Goal: Task Accomplishment & Management: Use online tool/utility

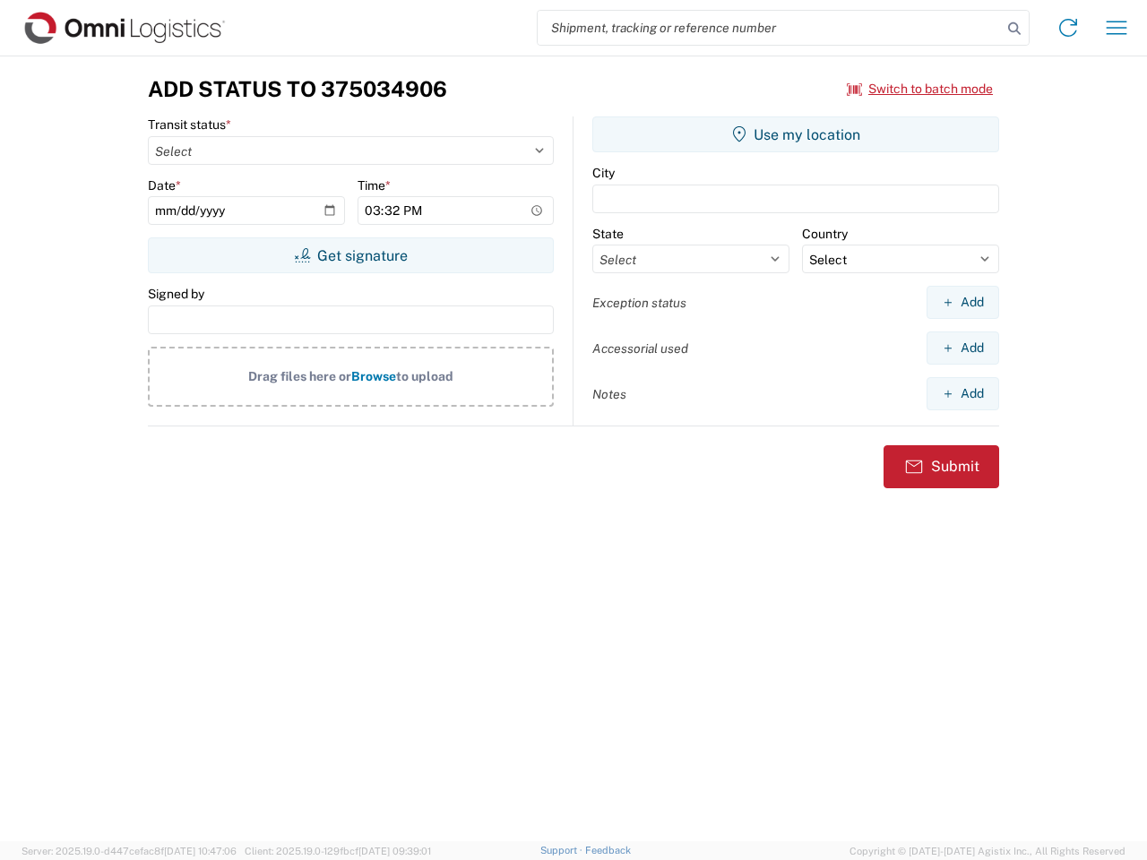
click at [770, 28] on input "search" at bounding box center [770, 28] width 464 height 34
click at [1015, 29] on icon at bounding box center [1014, 28] width 25 height 25
click at [1068, 28] on icon at bounding box center [1068, 27] width 29 height 29
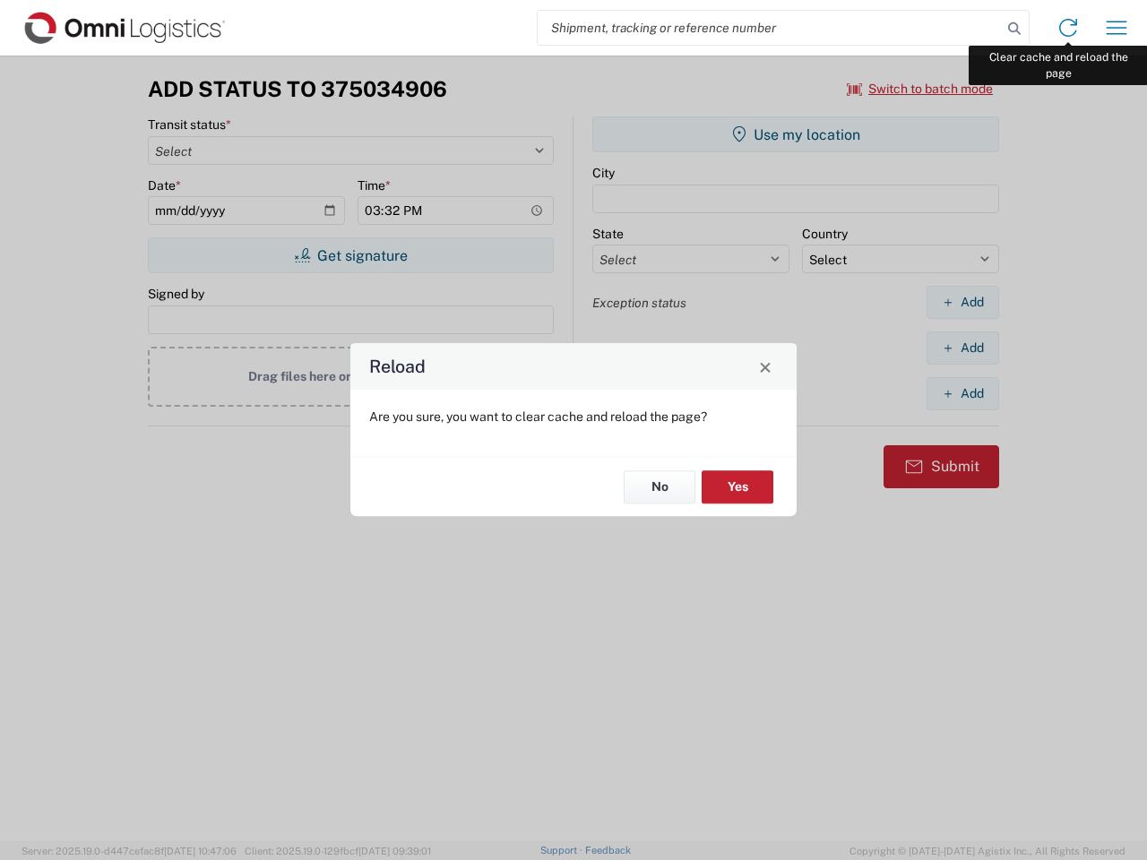
click at [1117, 28] on div "Reload Are you sure, you want to clear cache and reload the page? No Yes" at bounding box center [573, 430] width 1147 height 860
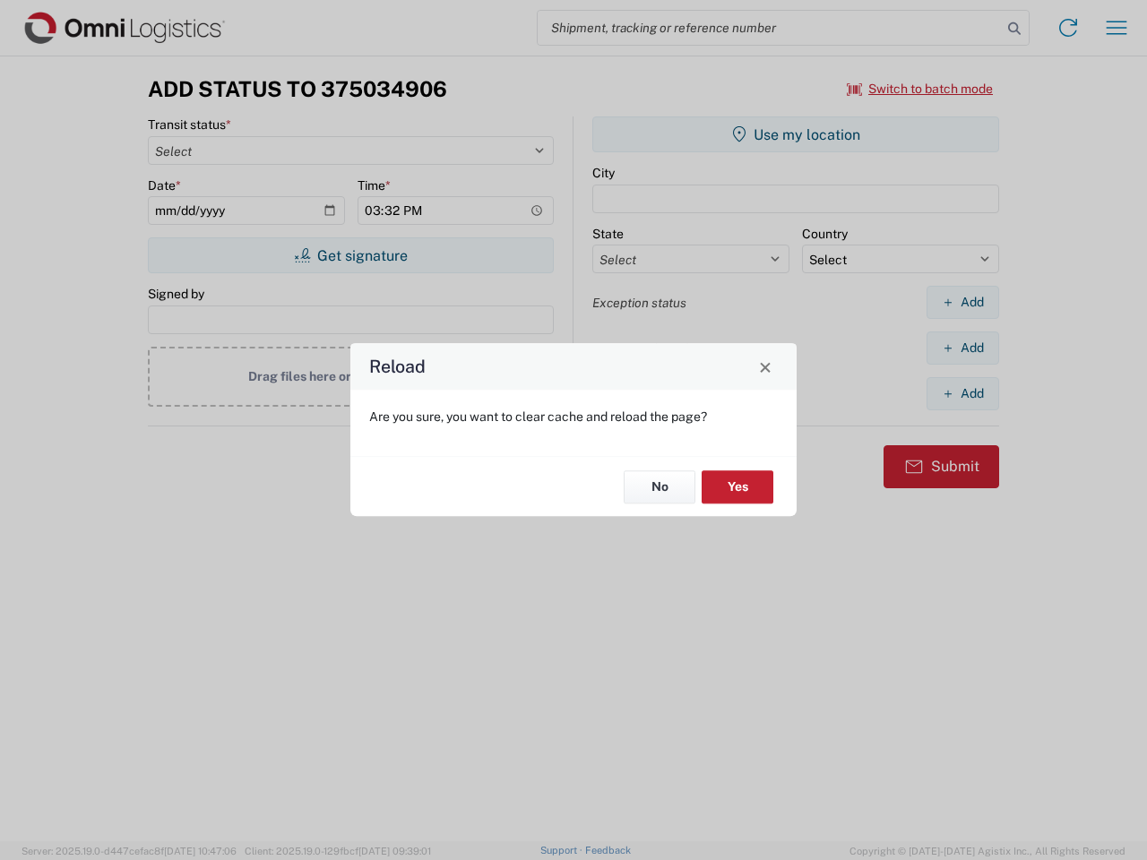
click at [920, 89] on div "Reload Are you sure, you want to clear cache and reload the page? No Yes" at bounding box center [573, 430] width 1147 height 860
click at [350, 255] on div "Reload Are you sure, you want to clear cache and reload the page? No Yes" at bounding box center [573, 430] width 1147 height 860
click at [796, 134] on div "Reload Are you sure, you want to clear cache and reload the page? No Yes" at bounding box center [573, 430] width 1147 height 860
click at [963, 302] on div "Reload Are you sure, you want to clear cache and reload the page? No Yes" at bounding box center [573, 430] width 1147 height 860
click at [963, 348] on div "Reload Are you sure, you want to clear cache and reload the page? No Yes" at bounding box center [573, 430] width 1147 height 860
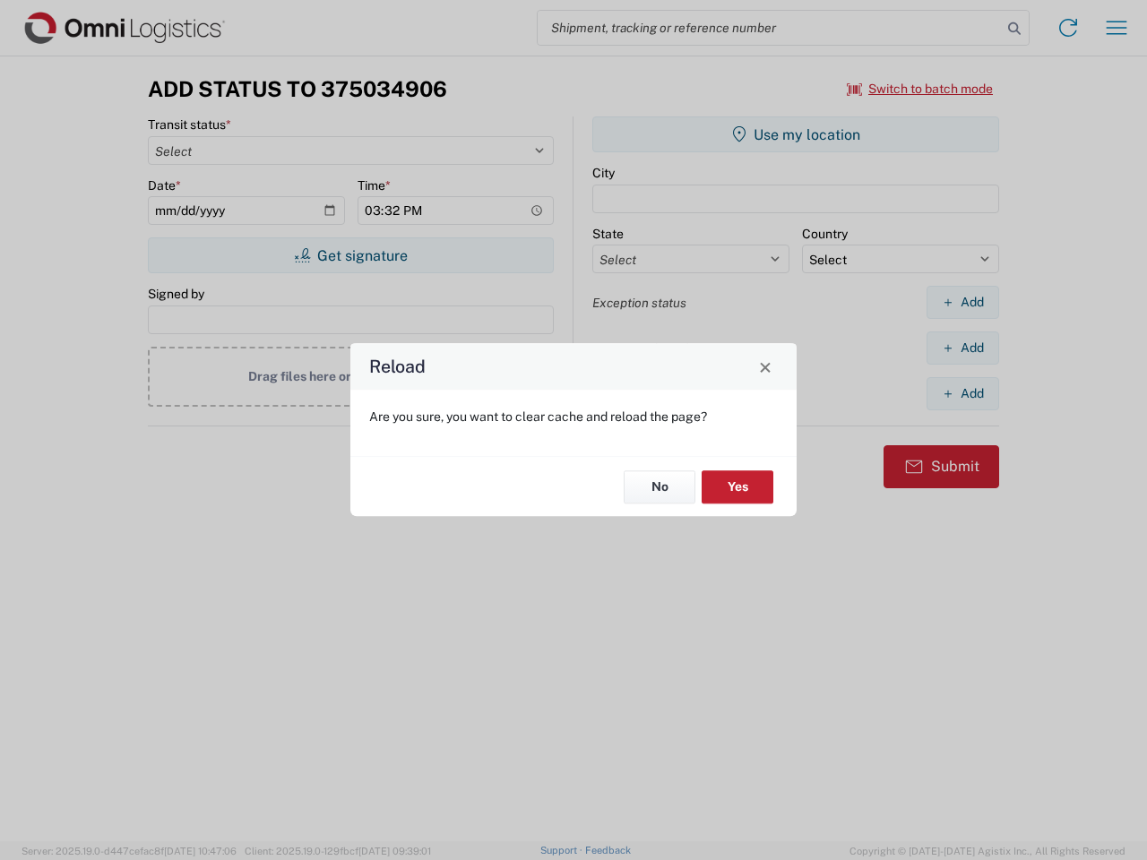
click at [963, 393] on div "Reload Are you sure, you want to clear cache and reload the page? No Yes" at bounding box center [573, 430] width 1147 height 860
